Goal: Check status: Check status

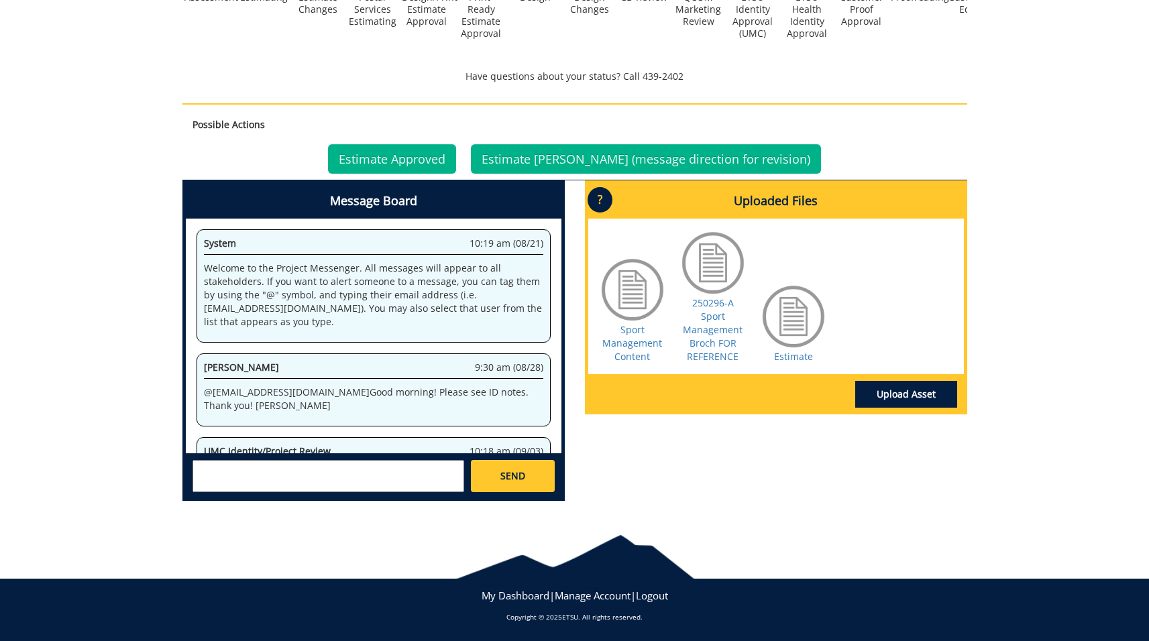
scroll to position [222, 0]
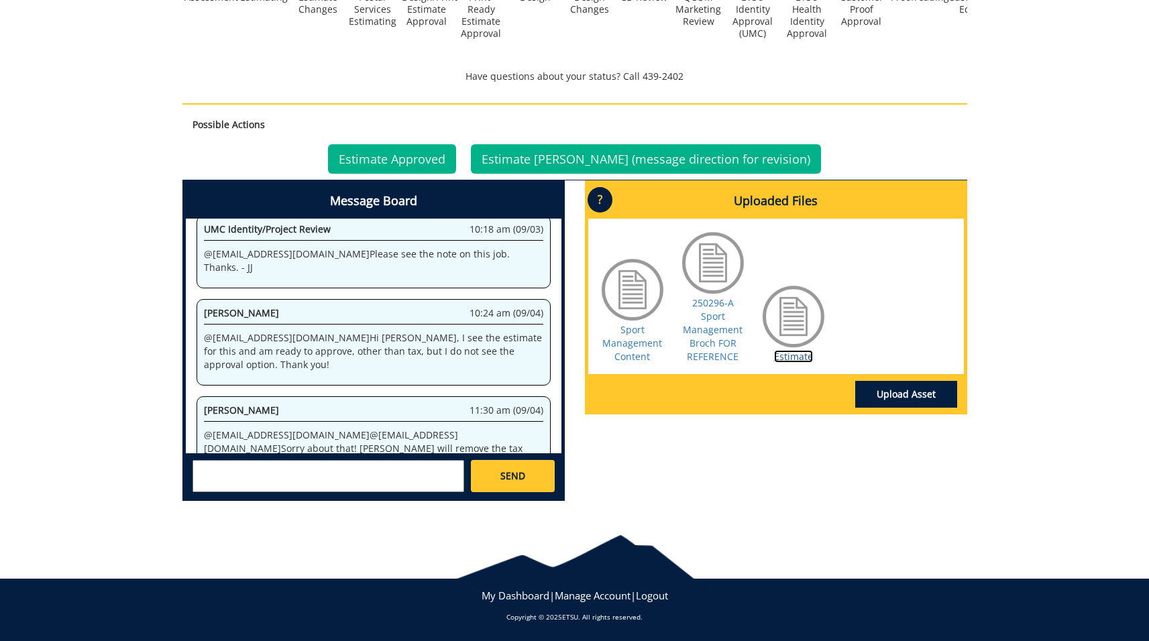
click at [789, 351] on link "Estimate" at bounding box center [793, 356] width 39 height 13
click at [445, 160] on link "Estimate Approved" at bounding box center [392, 159] width 128 height 30
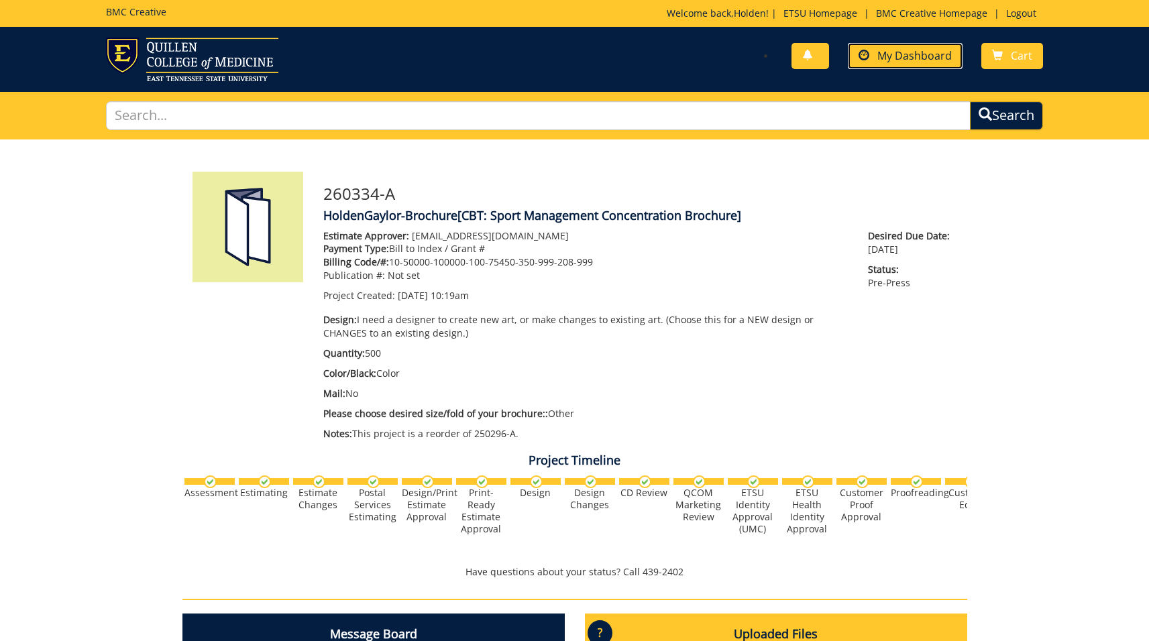
click at [869, 60] on span at bounding box center [864, 55] width 11 height 11
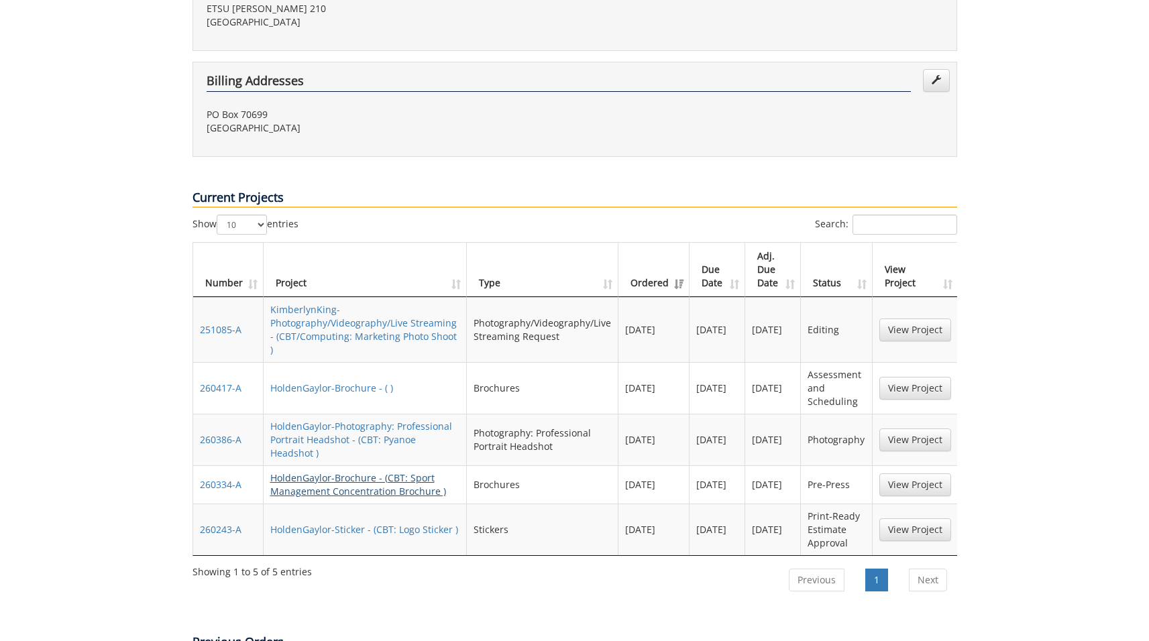
scroll to position [516, 0]
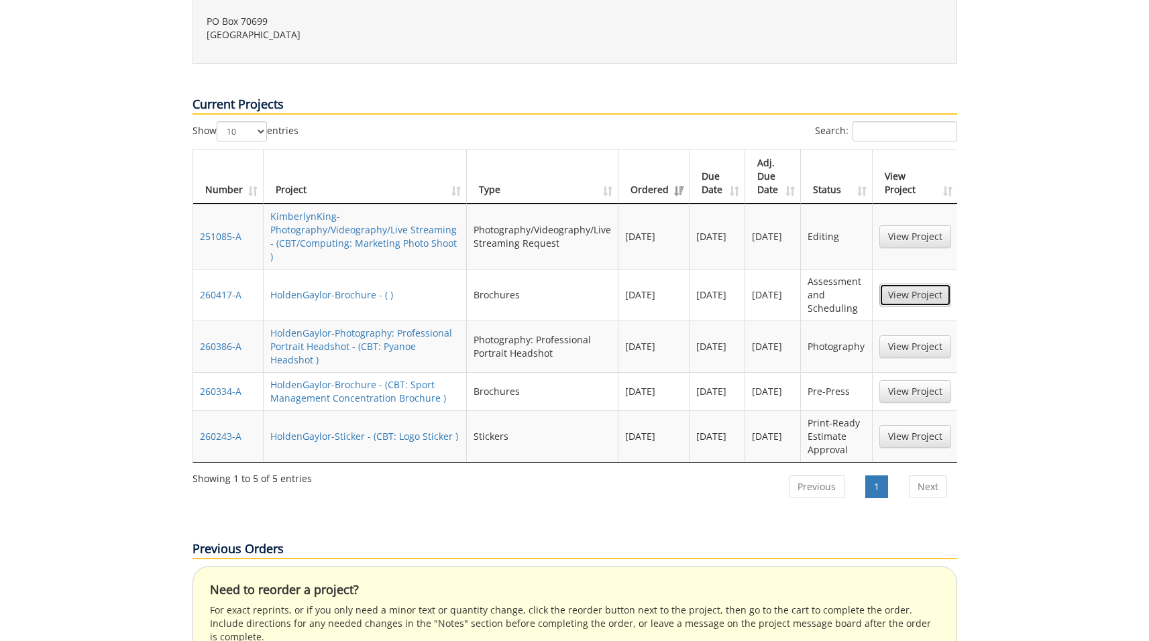
click at [912, 284] on link "View Project" at bounding box center [915, 295] width 72 height 23
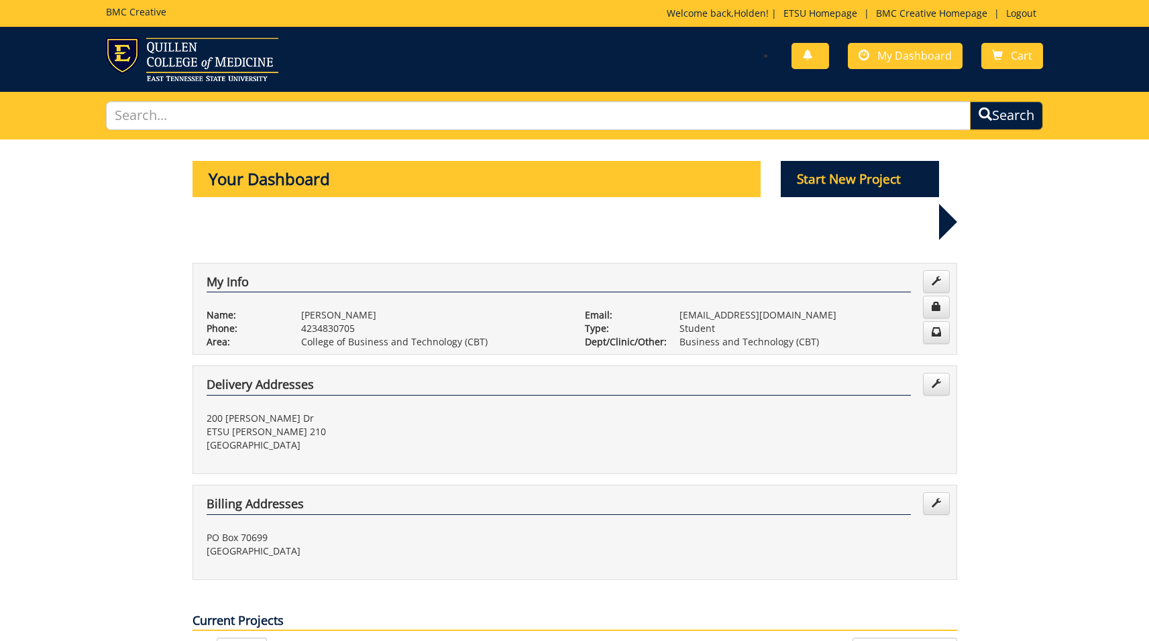
scroll to position [327, 0]
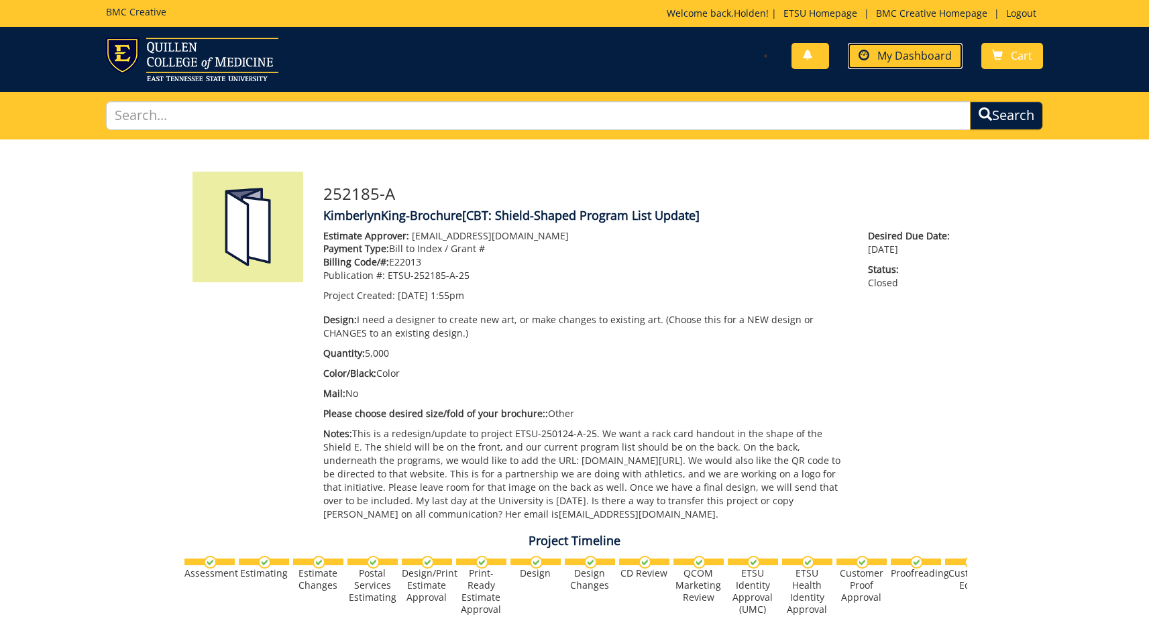
click at [885, 52] on span "My Dashboard" at bounding box center [914, 55] width 74 height 15
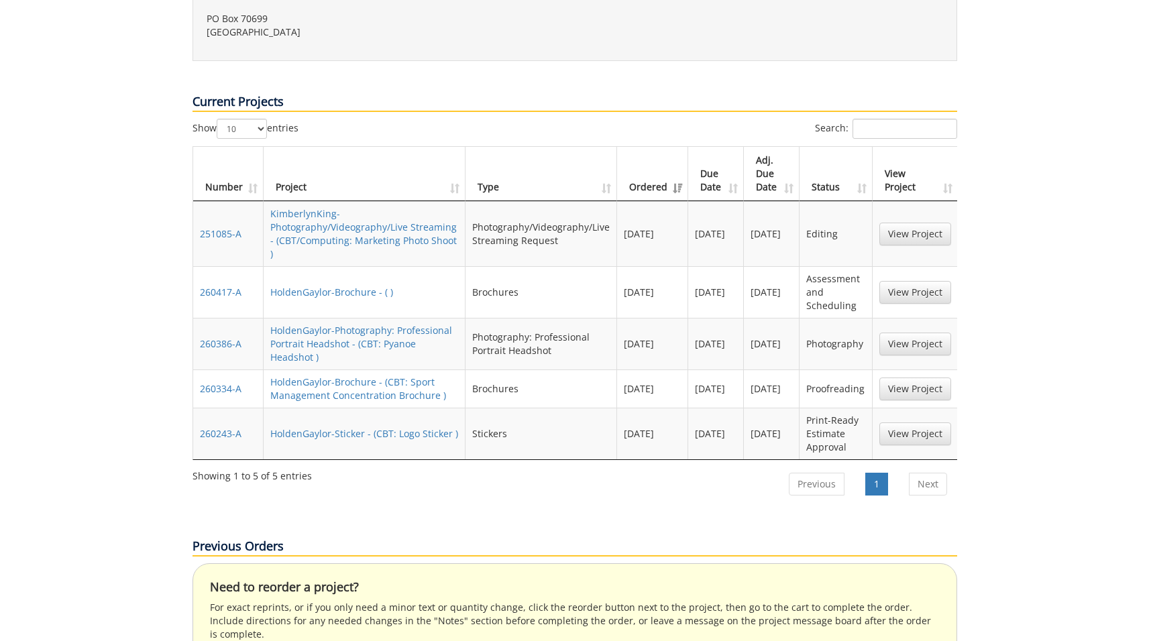
scroll to position [525, 0]
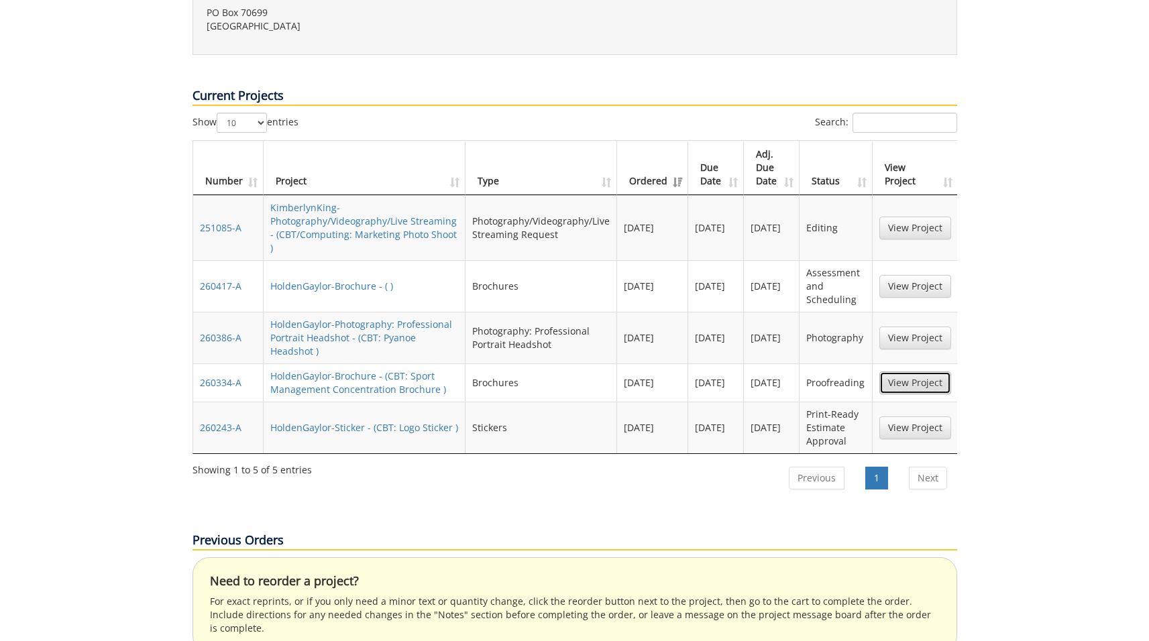
click at [900, 372] on link "View Project" at bounding box center [915, 383] width 72 height 23
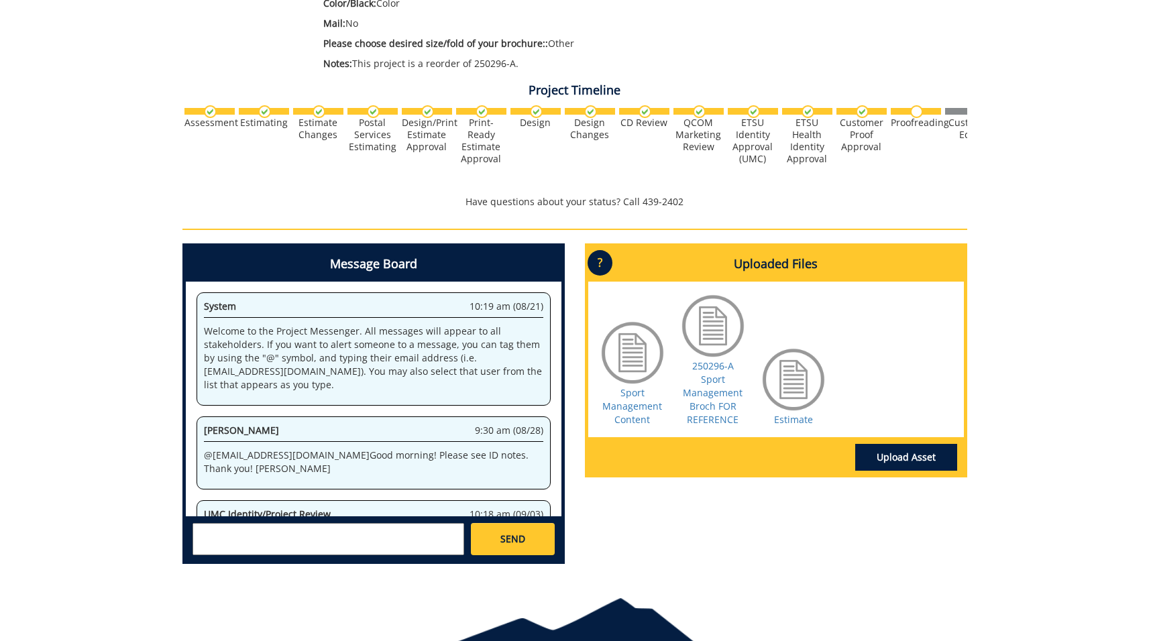
scroll to position [222, 0]
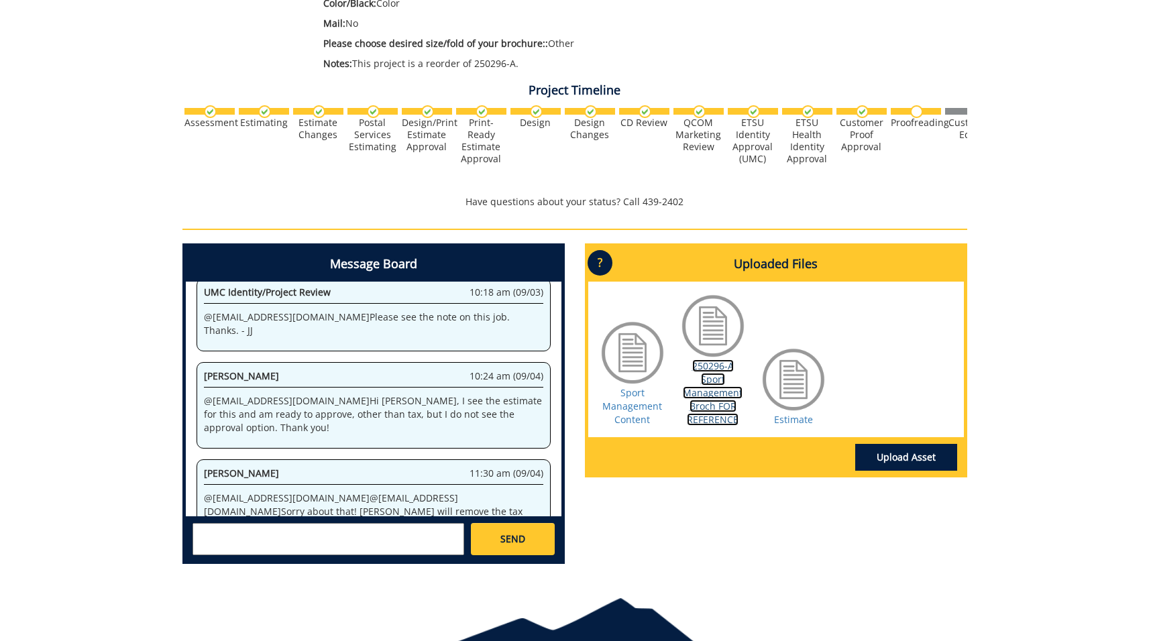
click at [720, 413] on link "250296-A Sport Management Broch FOR REFERENCE" at bounding box center [713, 393] width 60 height 66
click at [789, 419] on link "Estimate" at bounding box center [793, 419] width 39 height 13
